Goal: Task Accomplishment & Management: Complete application form

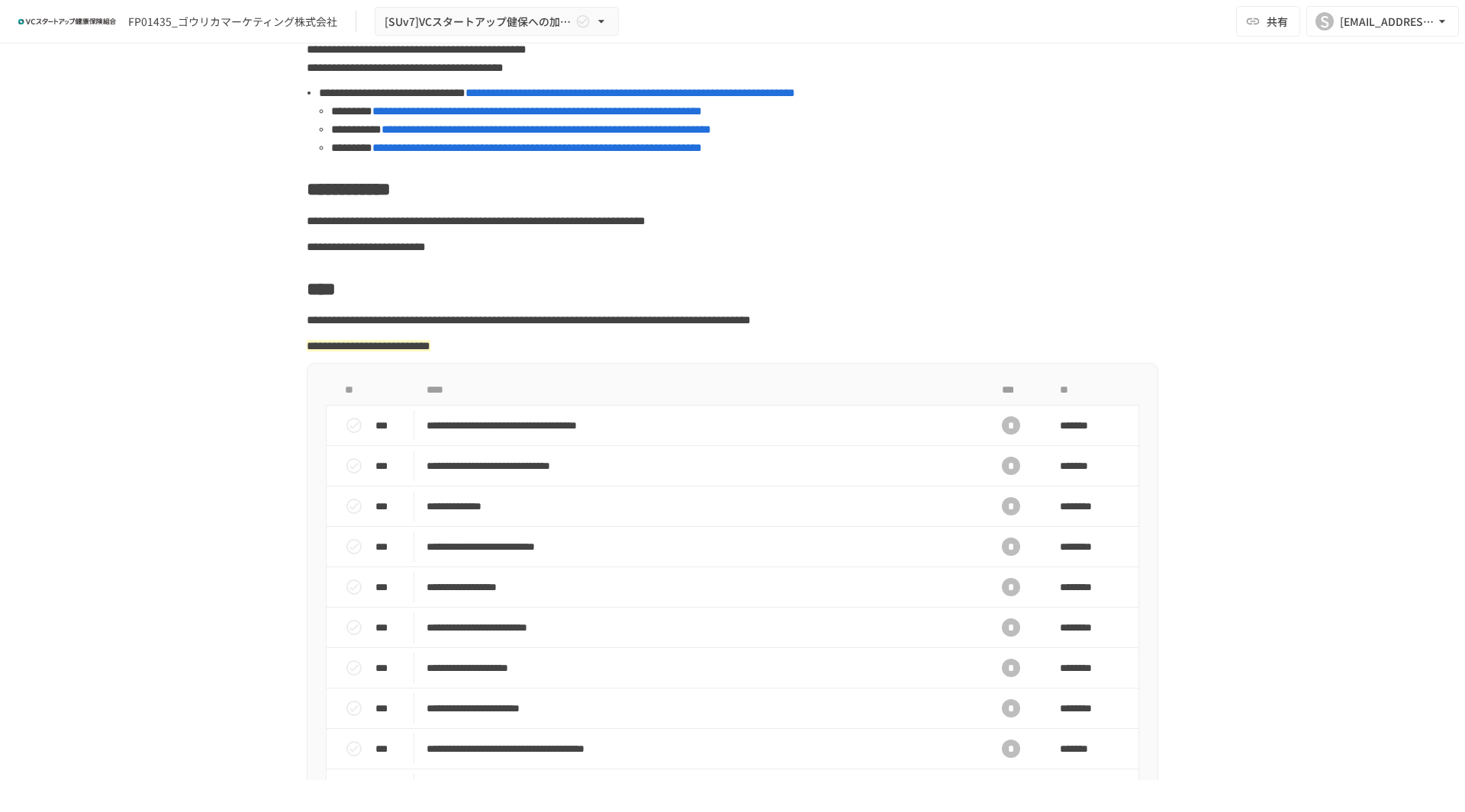
scroll to position [305, 0]
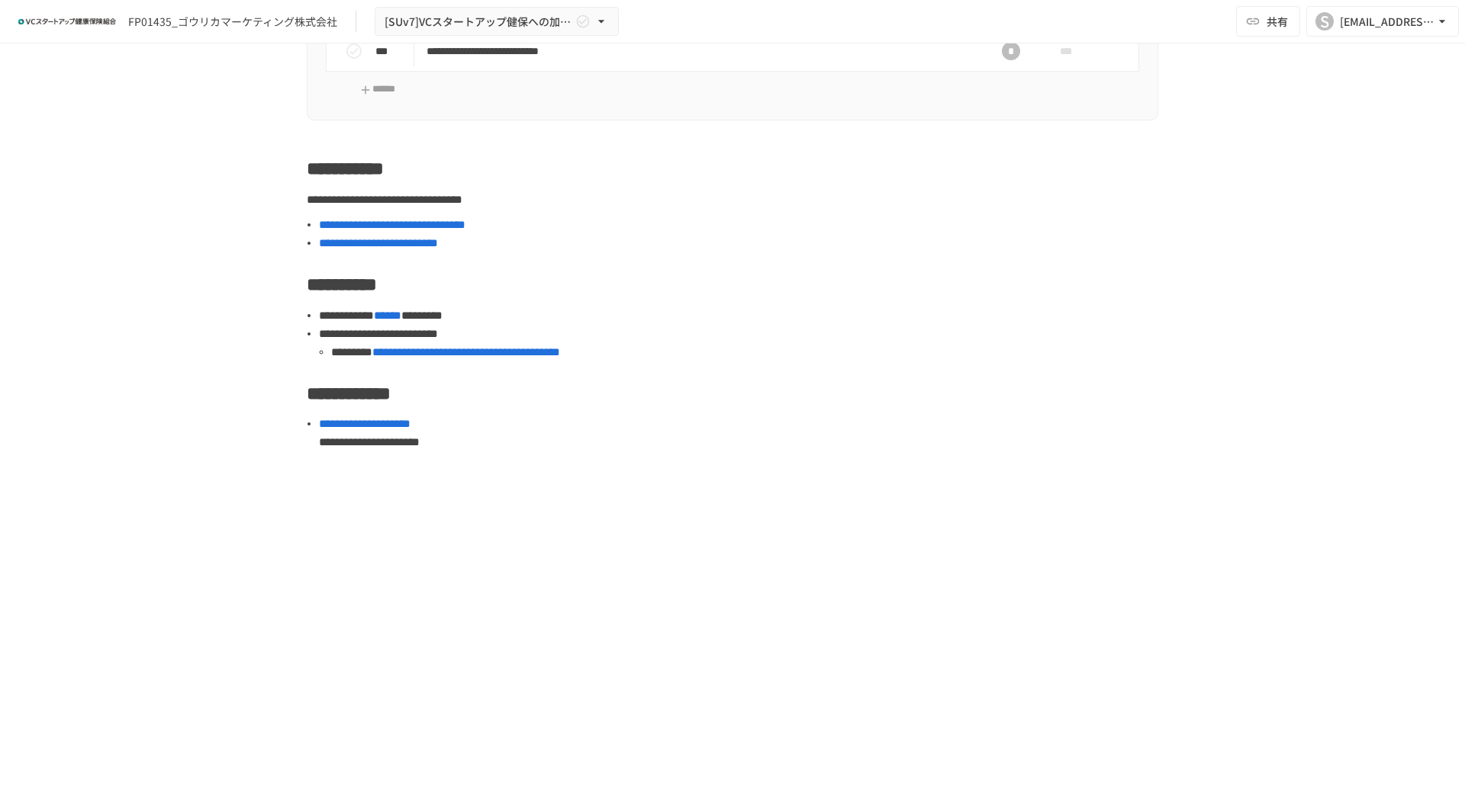
scroll to position [1249, 0]
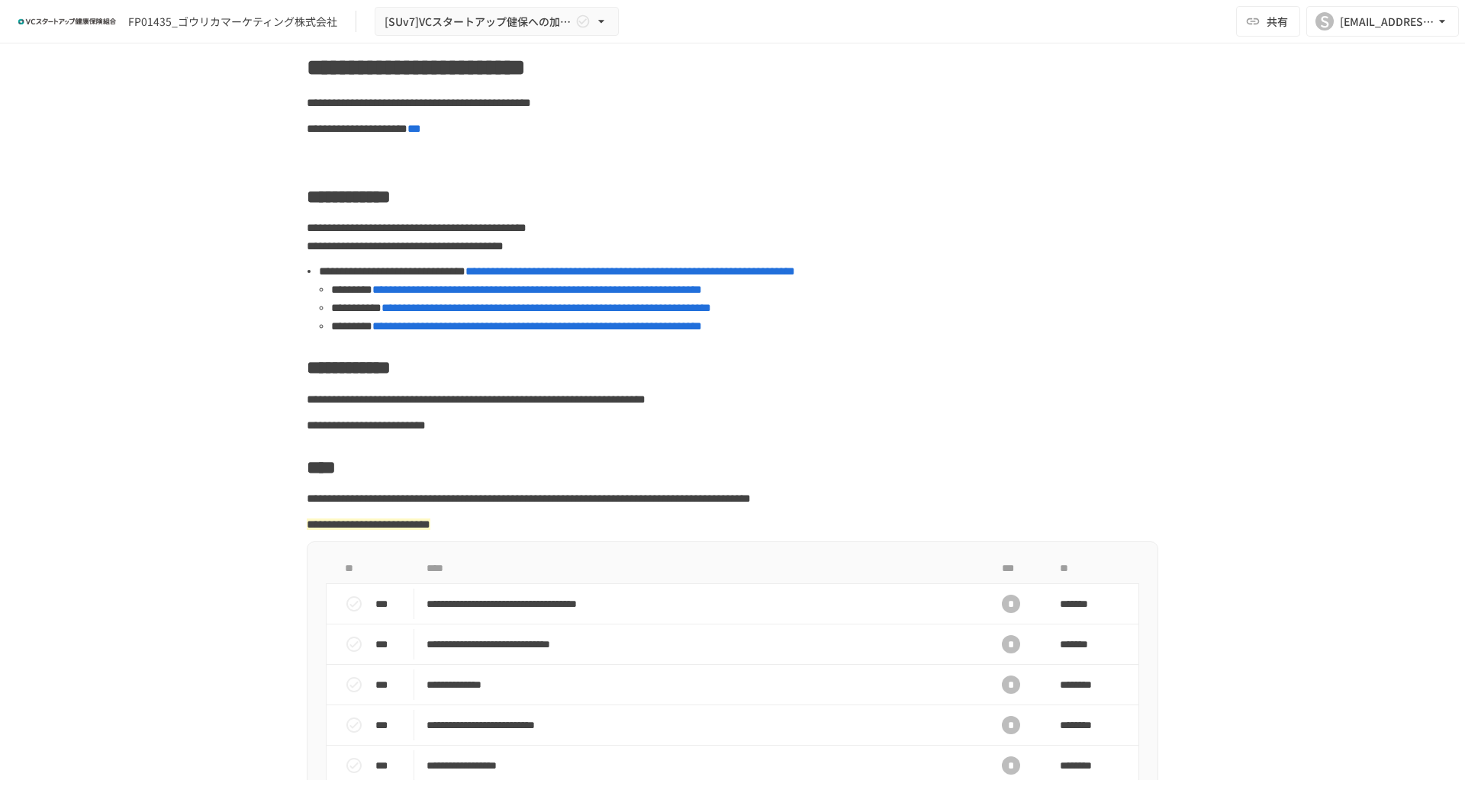
scroll to position [76, 0]
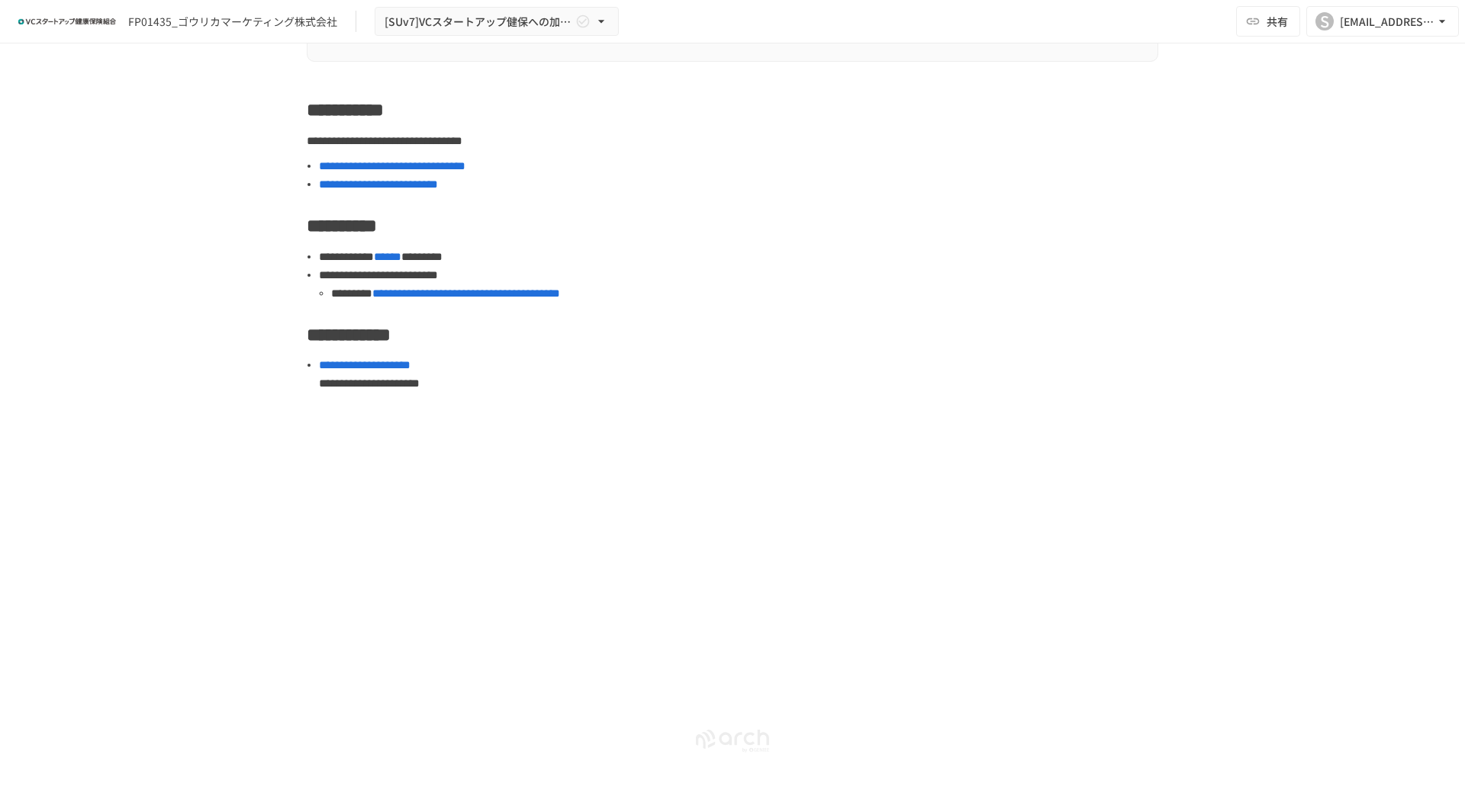
scroll to position [1308, 0]
